Goal: Find specific page/section: Find specific page/section

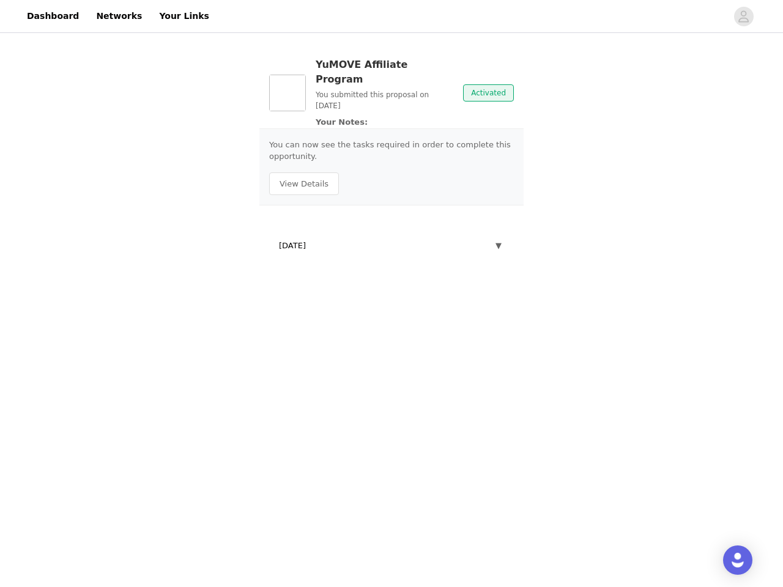
click at [391, 294] on body "Dashboard Networks Your Links YuMOVE Affiliate Program You submitted this propo…" at bounding box center [391, 293] width 783 height 587
click at [391, 139] on p "You can now see the tasks required in order to complete this opportunity." at bounding box center [391, 151] width 245 height 24
click at [391, 17] on div at bounding box center [471, 16] width 510 height 28
click at [744, 17] on icon "avatar" at bounding box center [744, 17] width 12 height 20
